Goal: Check status

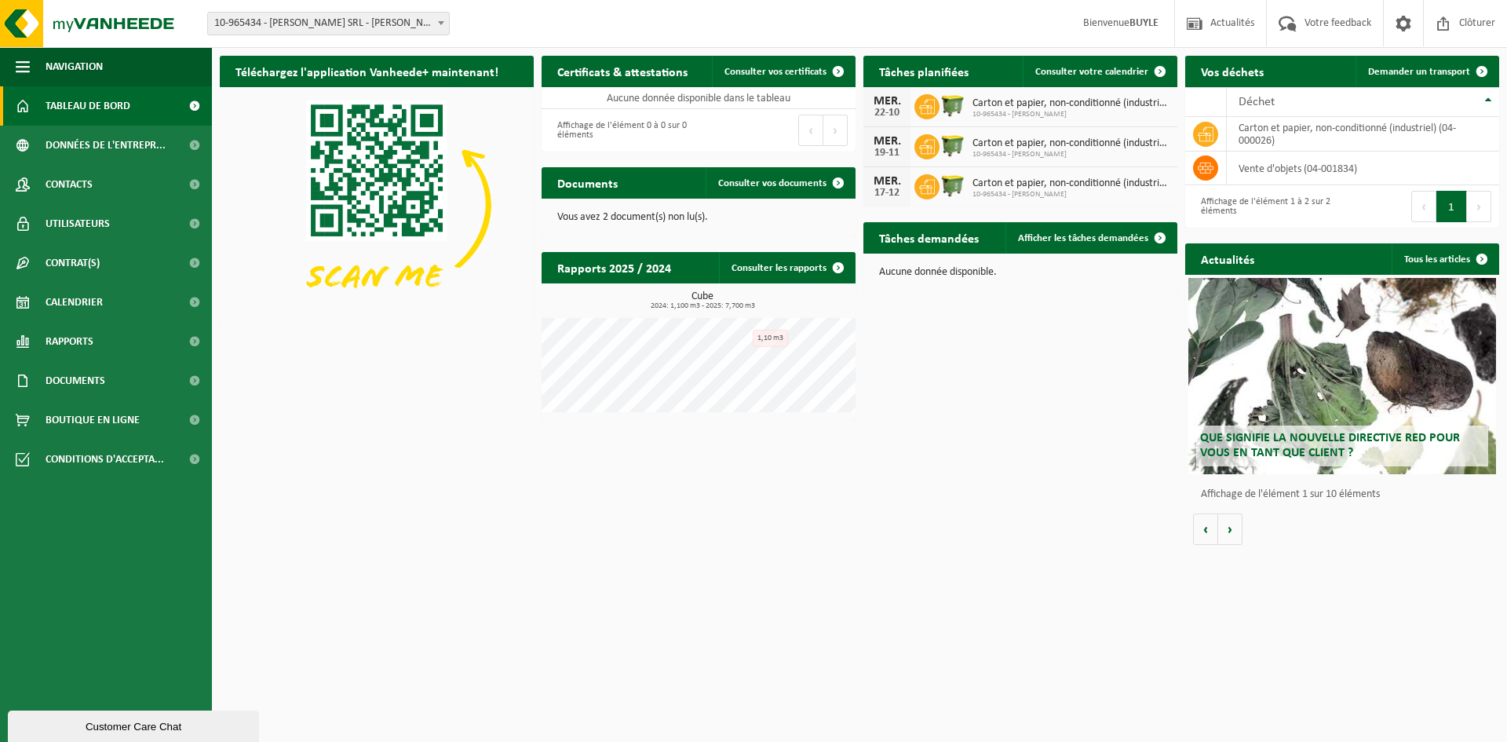
click at [934, 108] on icon at bounding box center [927, 107] width 16 height 16
click at [56, 304] on span "Calendrier" at bounding box center [74, 302] width 57 height 39
click at [57, 304] on span "Calendrier" at bounding box center [74, 302] width 57 height 39
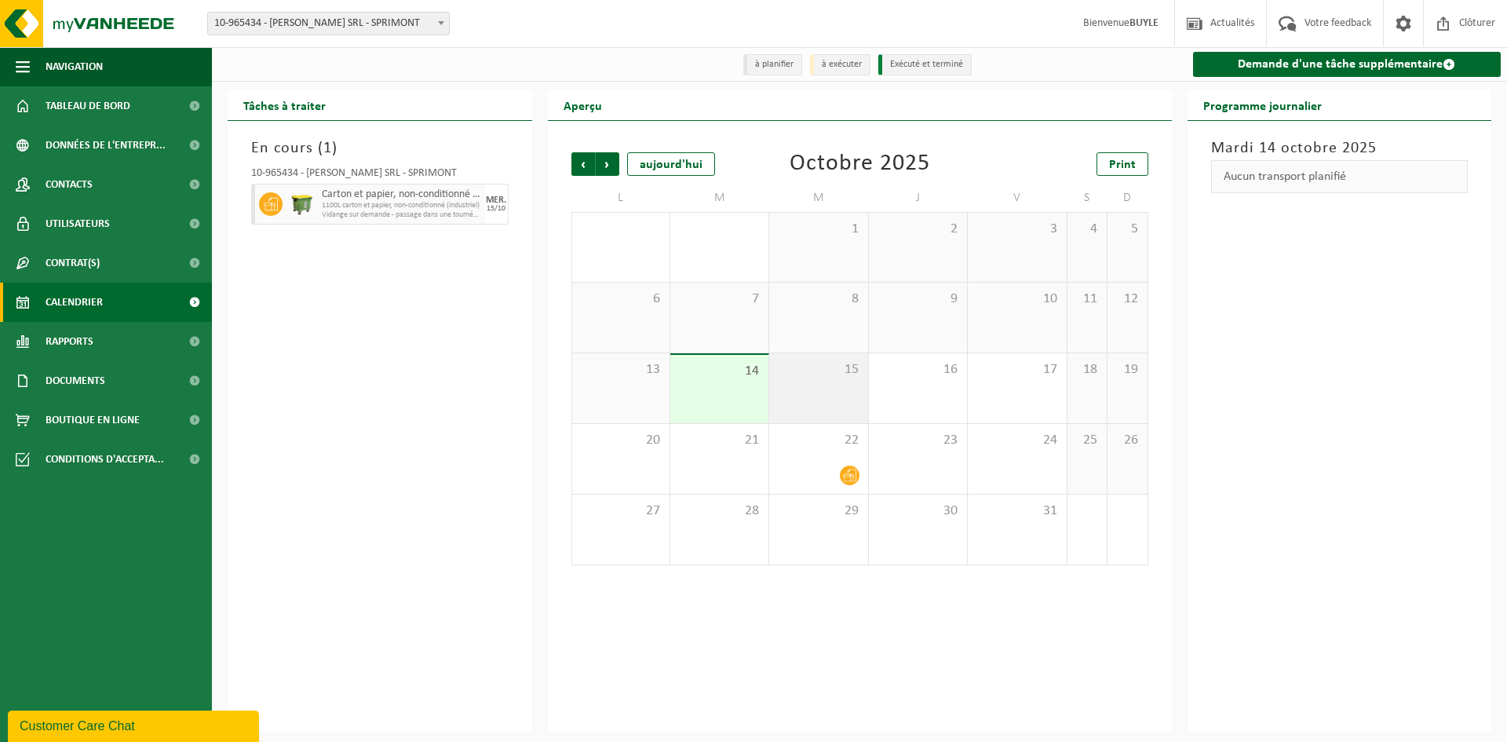
click at [823, 392] on div "15" at bounding box center [818, 388] width 98 height 70
click at [798, 464] on div "22" at bounding box center [818, 459] width 98 height 70
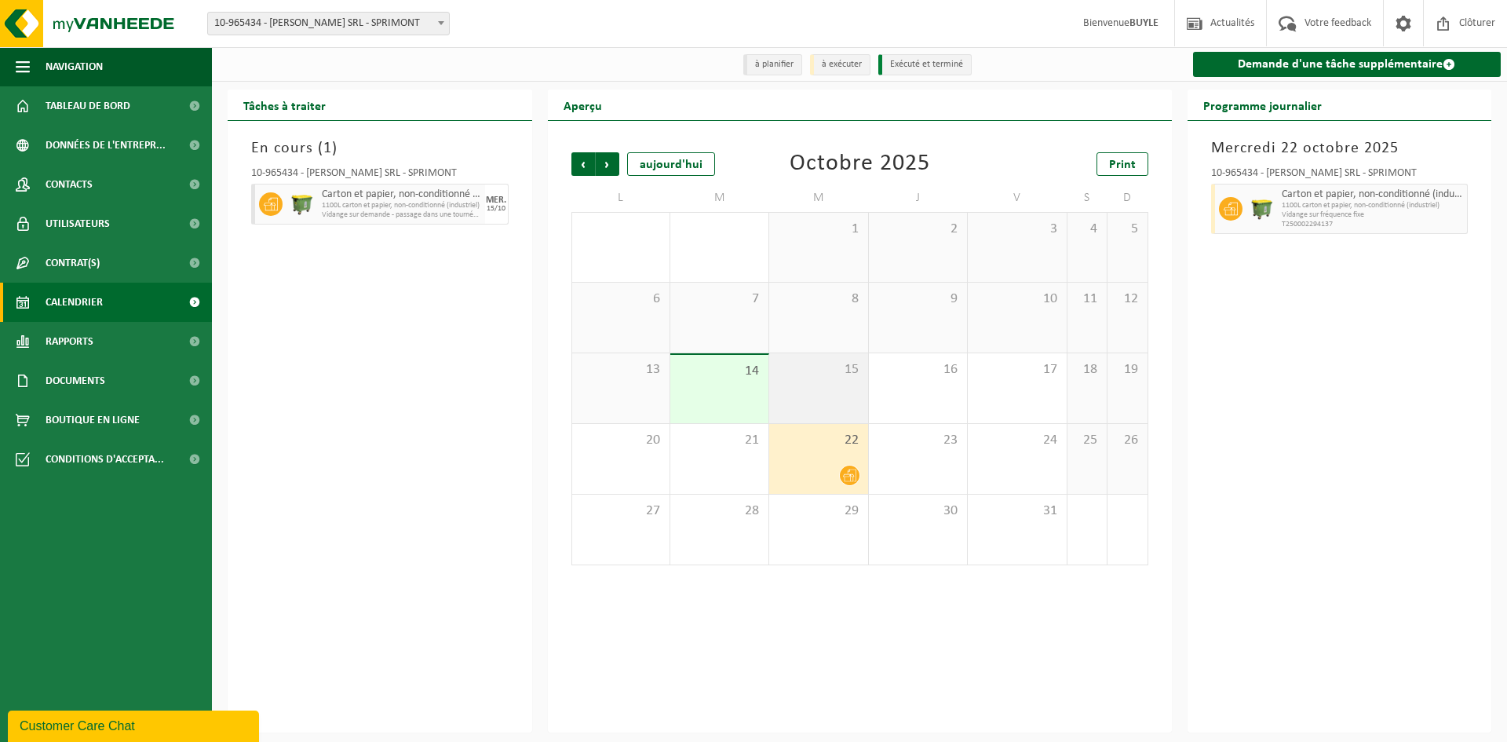
click at [806, 397] on div "15" at bounding box center [818, 388] width 98 height 70
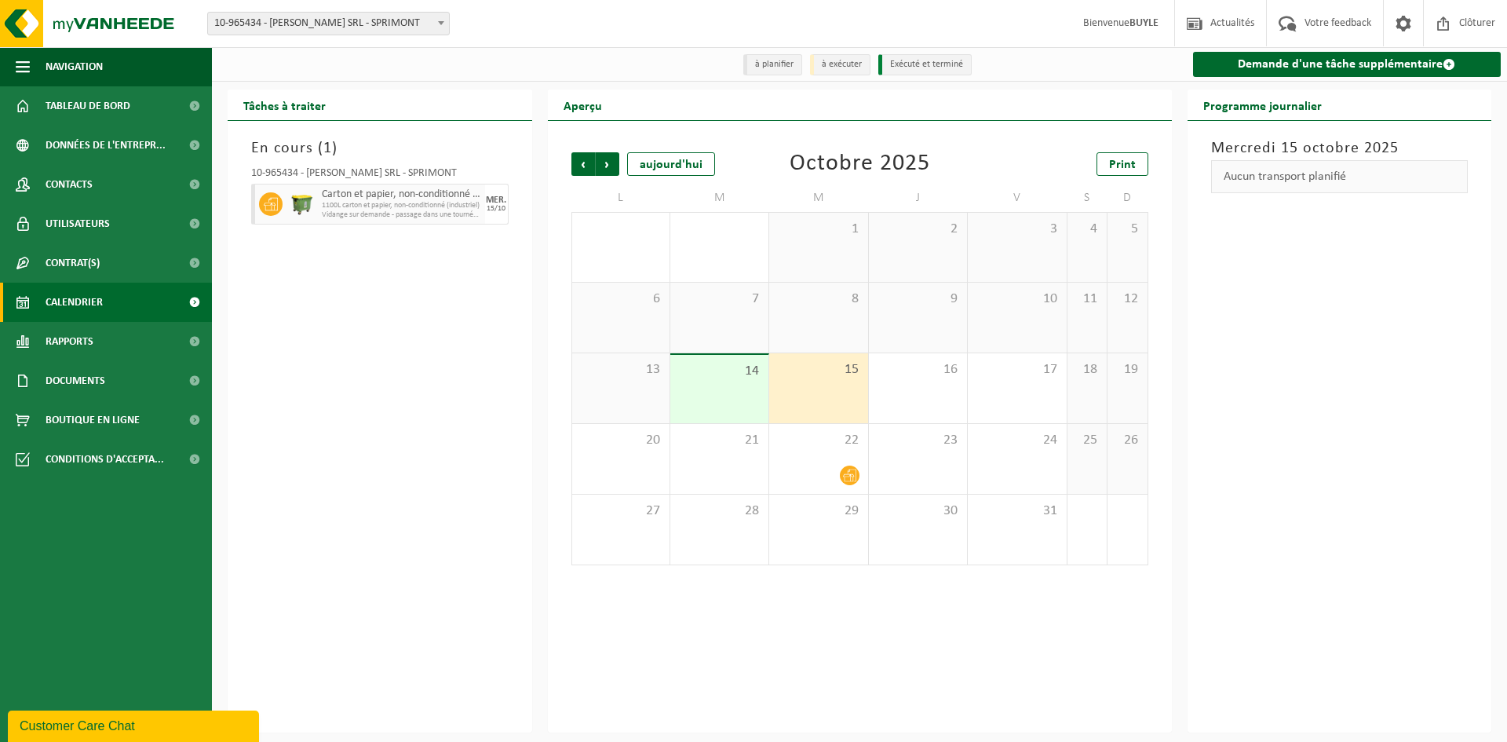
click at [808, 403] on div "15" at bounding box center [818, 388] width 98 height 70
click at [723, 393] on div "14" at bounding box center [719, 389] width 98 height 68
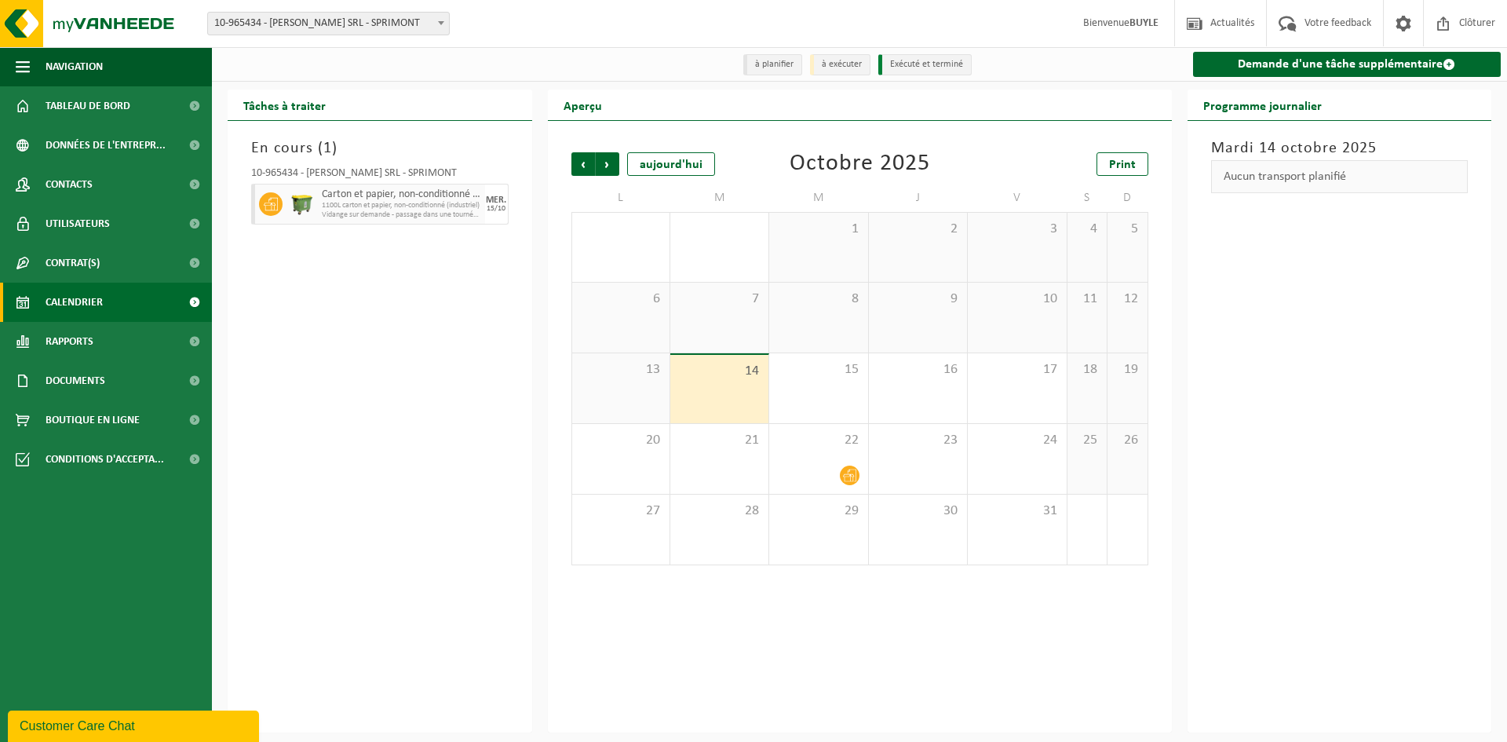
click at [391, 205] on span "1100L carton et papier, non-conditionné (industriel)" at bounding box center [401, 205] width 159 height 9
click at [802, 392] on div "15" at bounding box center [818, 388] width 98 height 70
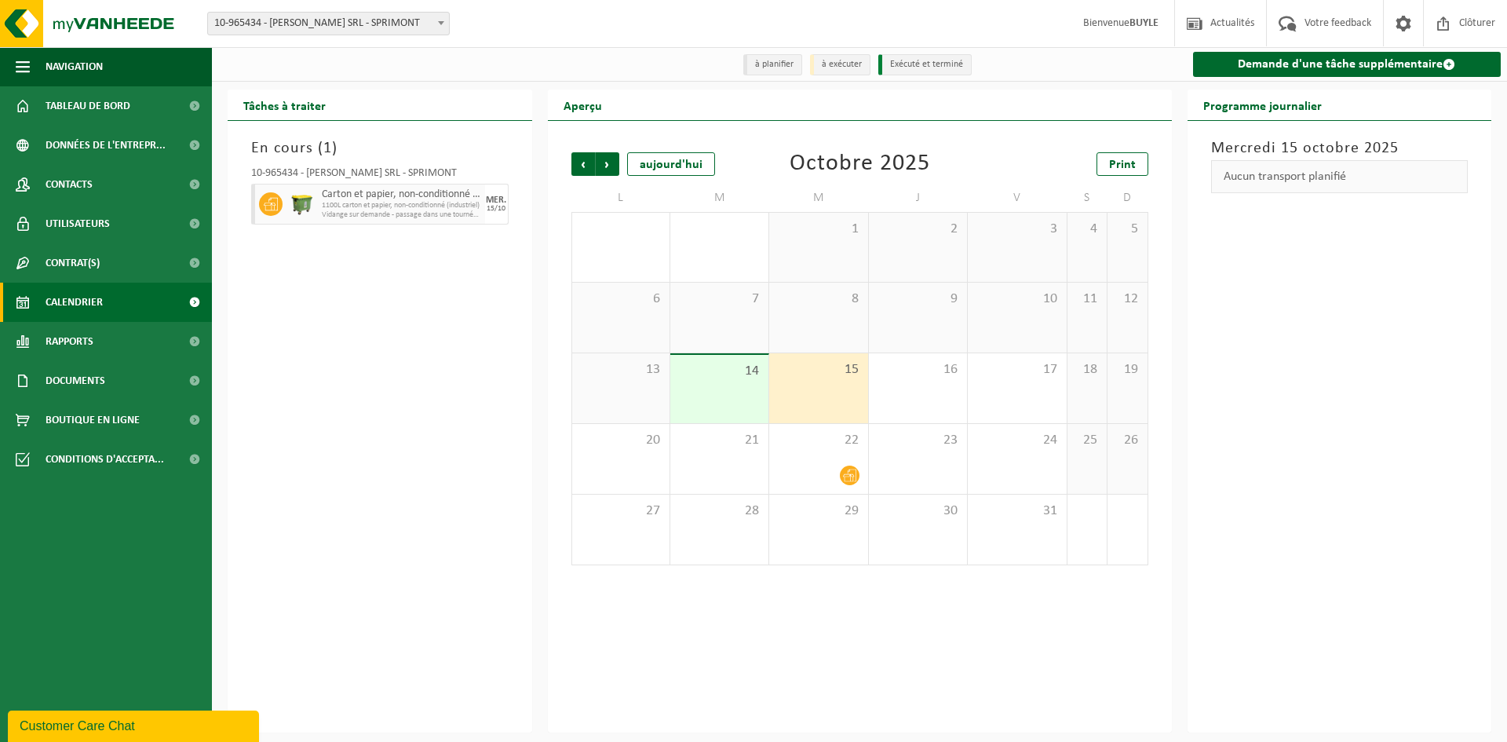
click at [403, 208] on span "1100L carton et papier, non-conditionné (industriel)" at bounding box center [401, 205] width 159 height 9
click at [283, 142] on h3 "En cours ( 1 )" at bounding box center [379, 149] width 257 height 24
click at [399, 469] on div "En cours ( 1 ) 10-965434 - [PERSON_NAME] SRL - SPRIMONT Carton et papier, non-c…" at bounding box center [380, 426] width 305 height 611
